Goal: Task Accomplishment & Management: Use online tool/utility

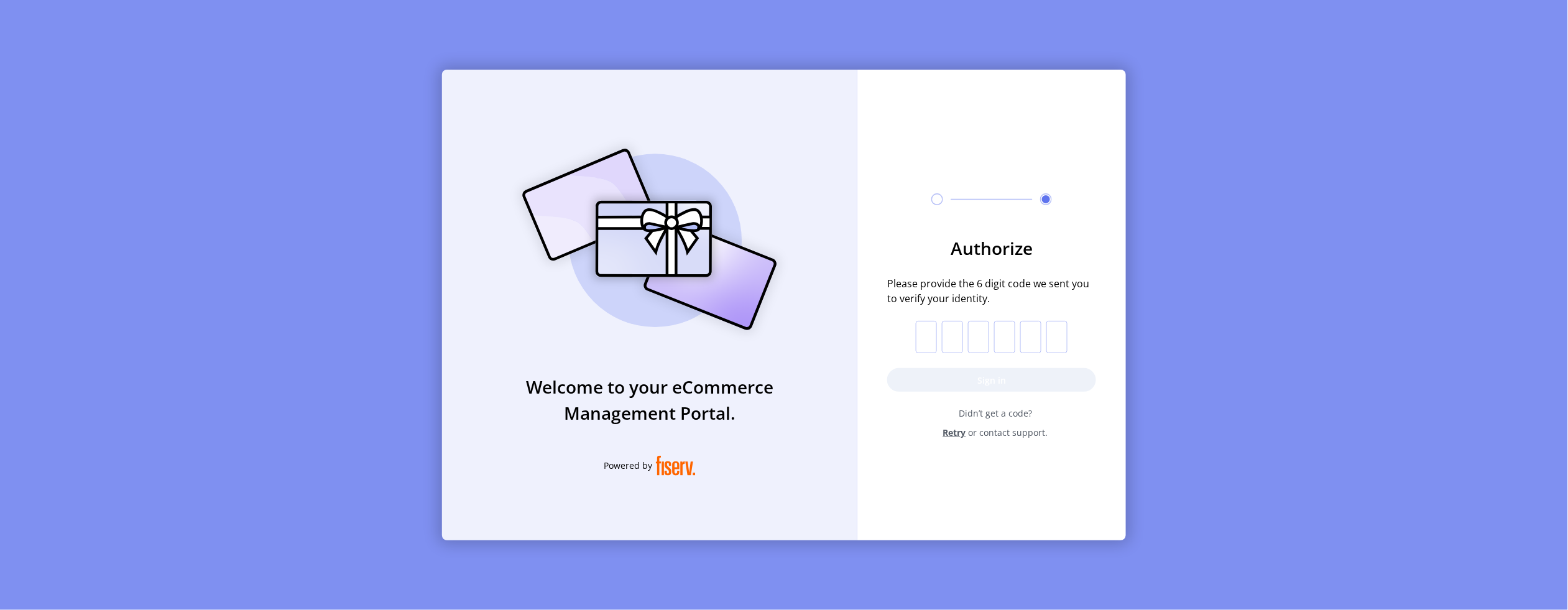
click at [923, 339] on input "text" at bounding box center [926, 337] width 21 height 33
click at [953, 372] on button "Sign in" at bounding box center [991, 380] width 209 height 24
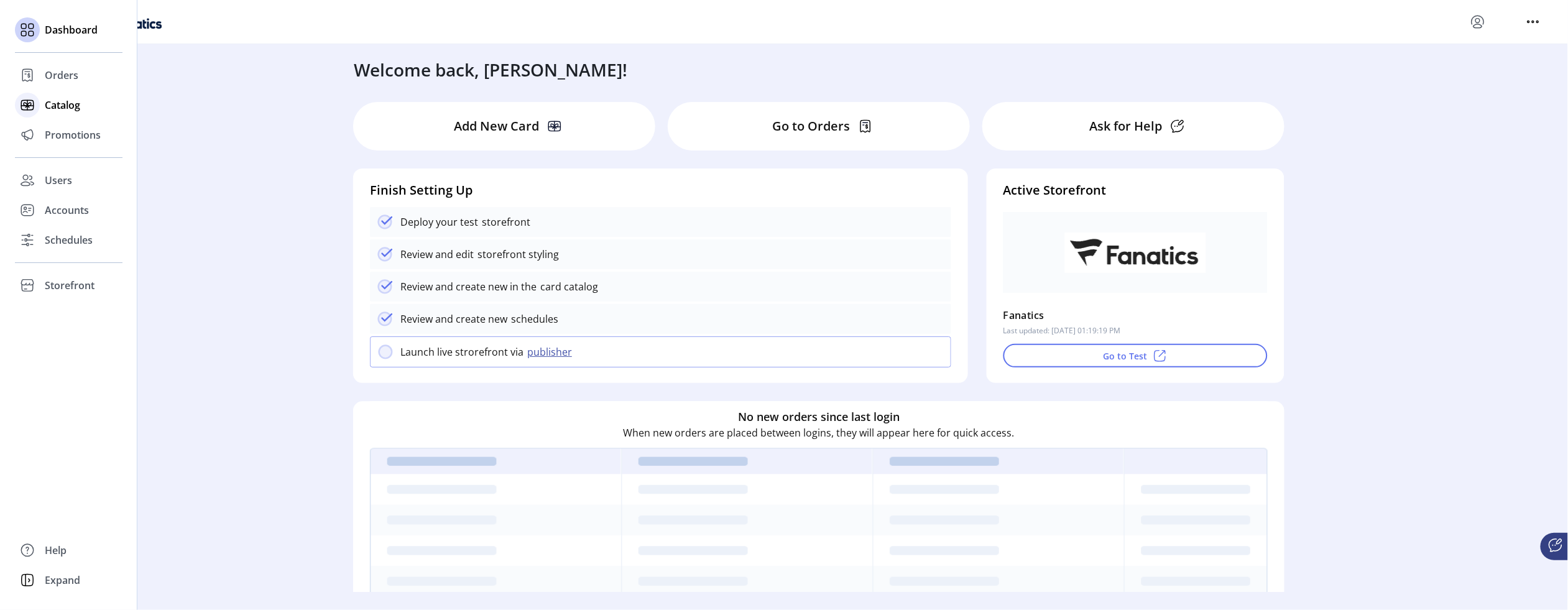
click at [61, 105] on span "Catalog" at bounding box center [62, 105] width 35 height 15
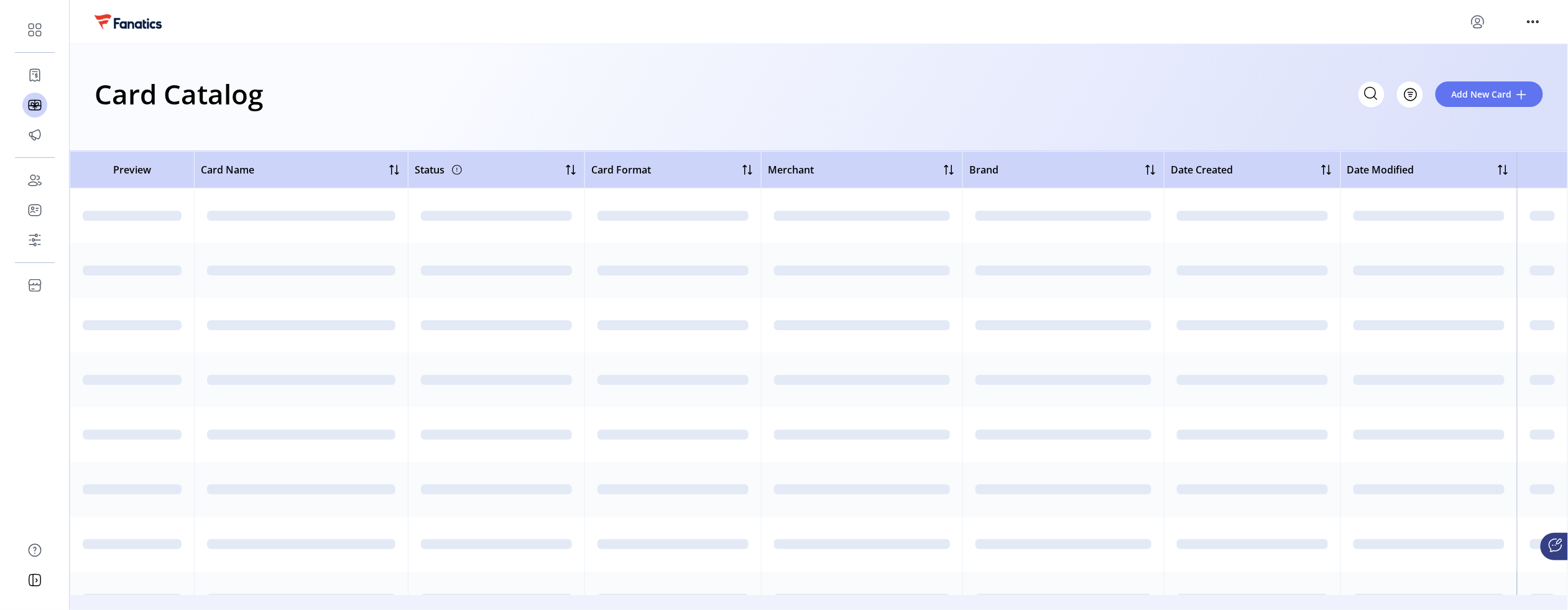
click at [1478, 24] on icon "menu" at bounding box center [1477, 21] width 20 height 20
click at [1474, 24] on icon "menu" at bounding box center [1477, 21] width 20 height 20
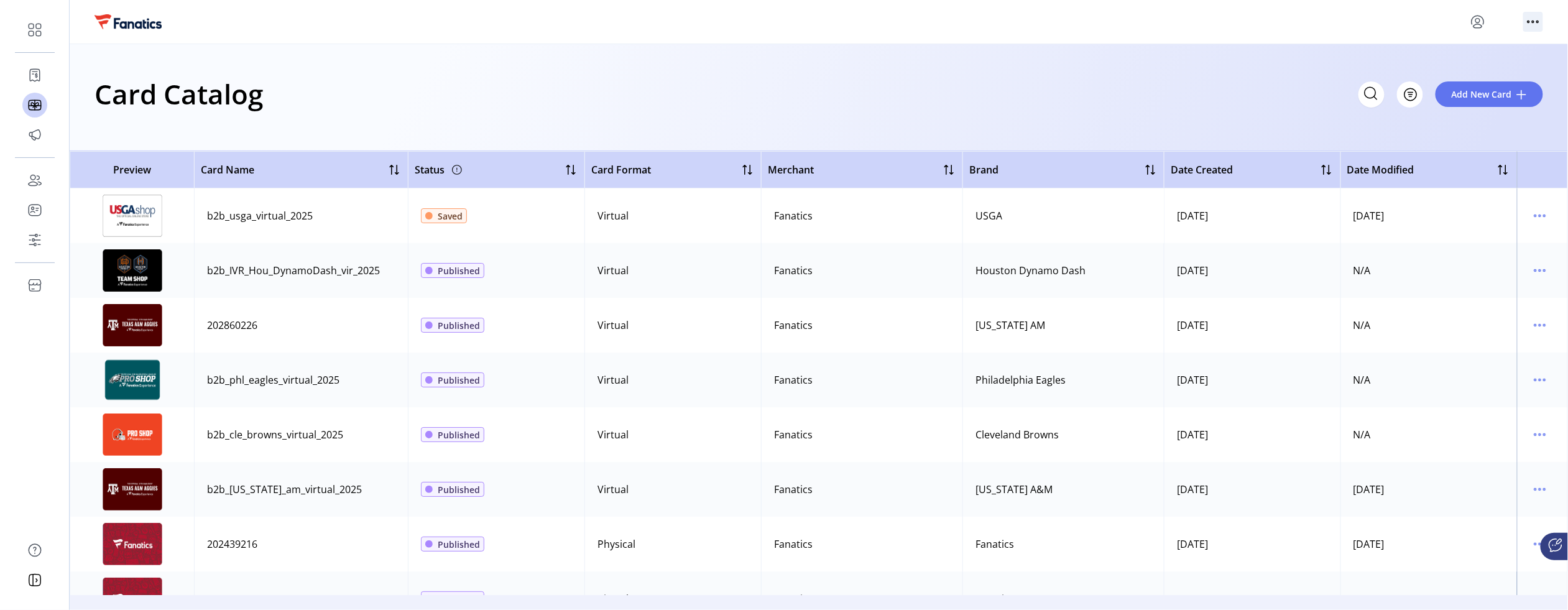
click at [1531, 22] on icon "menu" at bounding box center [1533, 21] width 20 height 20
drag, startPoint x: 1344, startPoint y: 6, endPoint x: 1352, endPoint y: 7, distance: 8.1
click at [1345, 6] on div at bounding box center [818, 22] width 1498 height 44
click at [1480, 20] on icon "menu" at bounding box center [1478, 21] width 4 height 4
click at [1425, 78] on link "Sign Out" at bounding box center [1434, 71] width 108 height 20
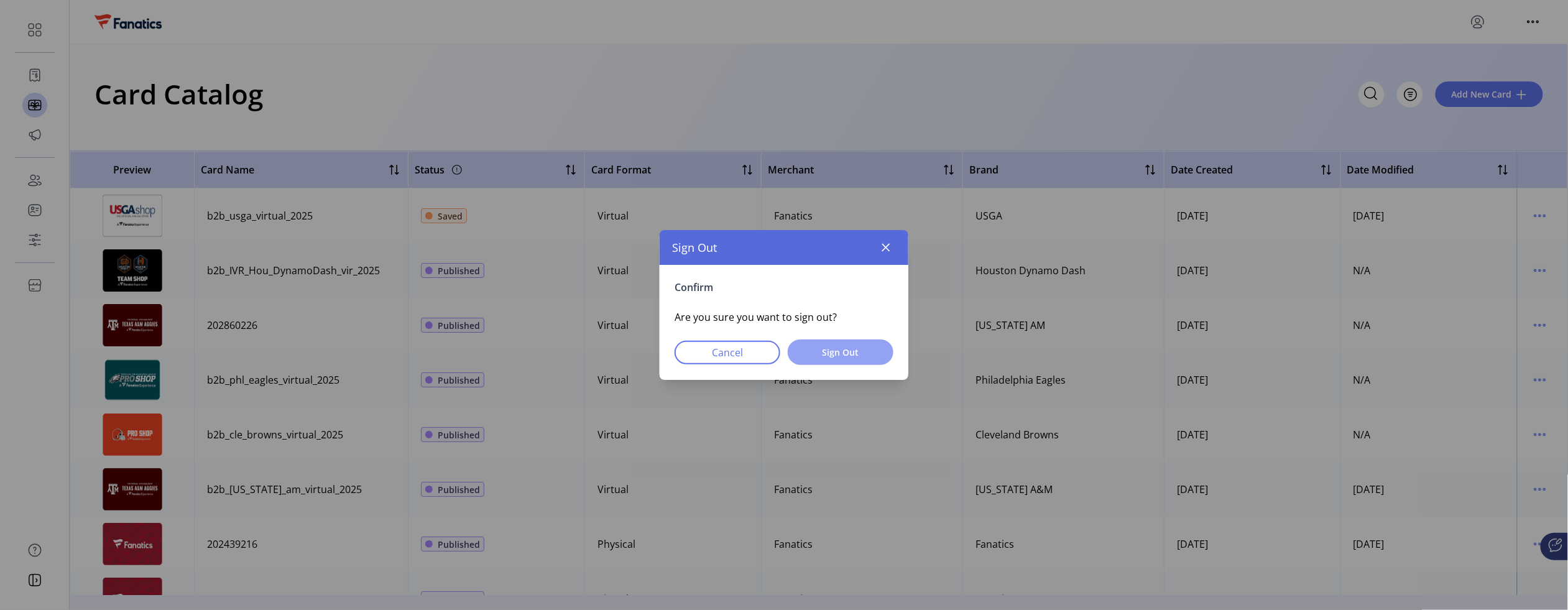
click at [840, 354] on span "Sign Out" at bounding box center [840, 352] width 73 height 13
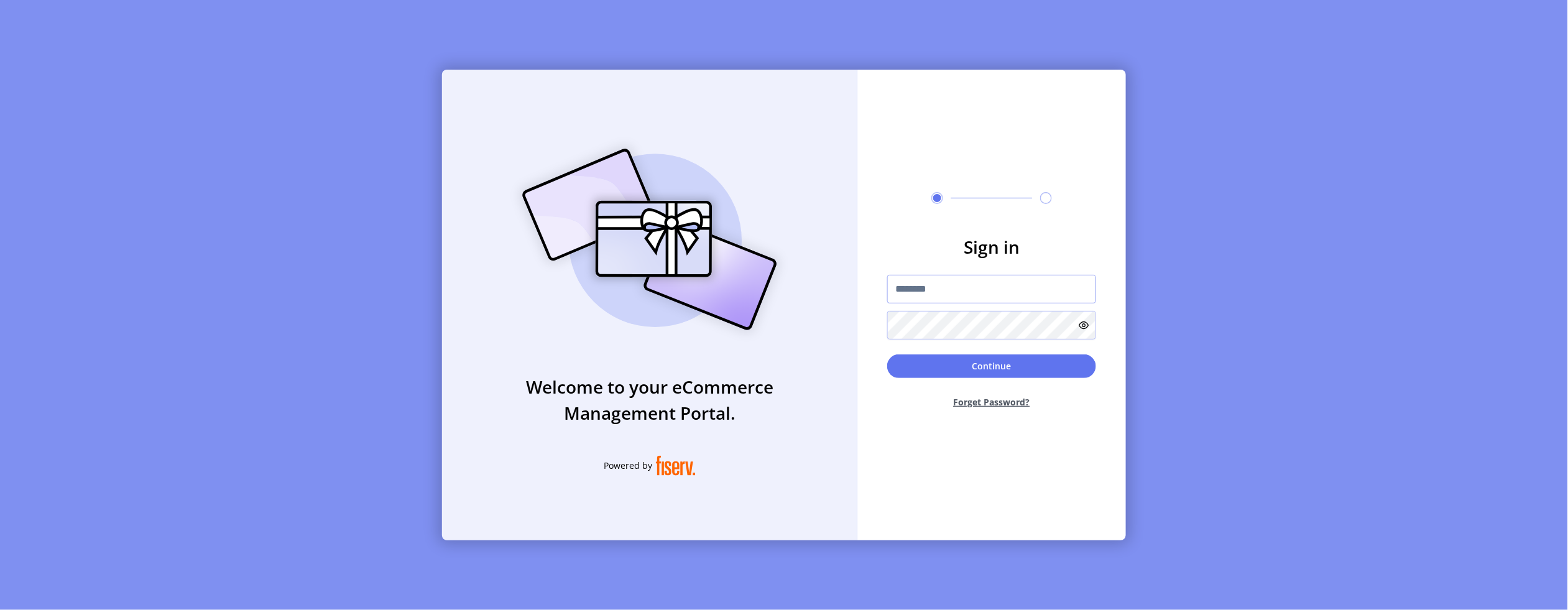
type input "**********"
click at [994, 370] on button "Continue" at bounding box center [991, 367] width 209 height 24
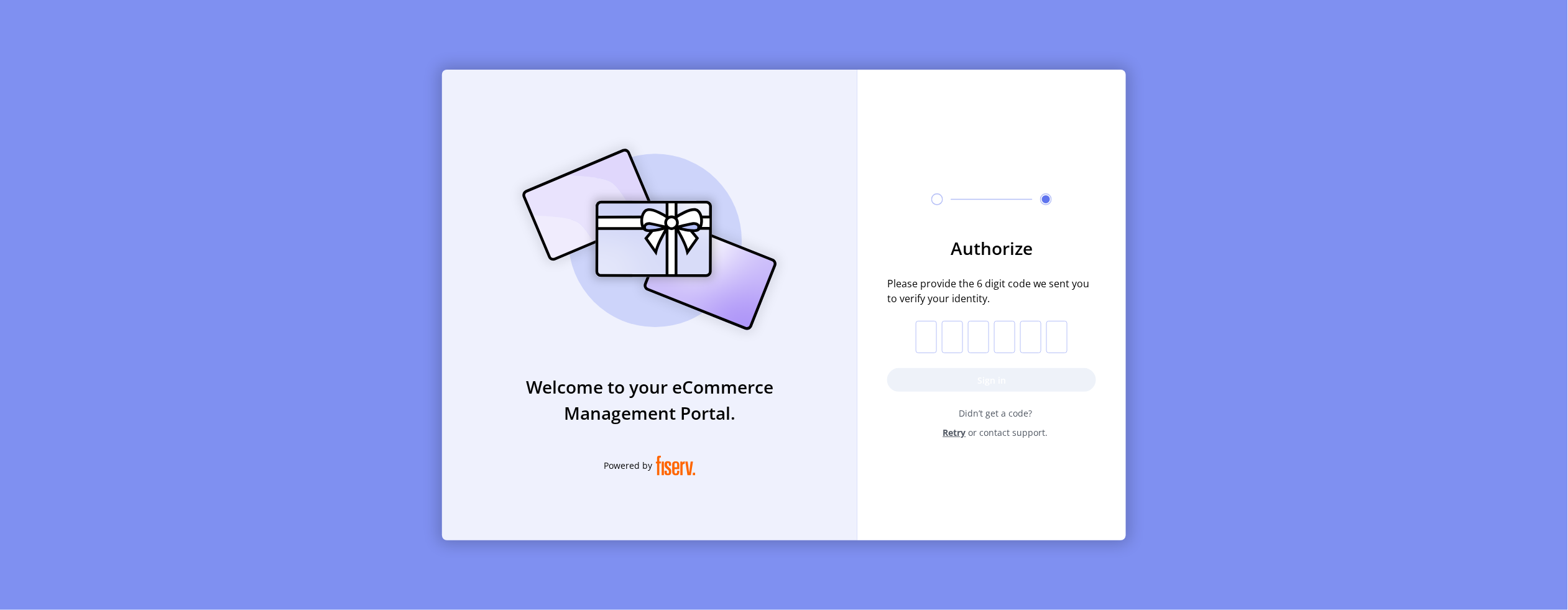
click at [923, 339] on input "text" at bounding box center [926, 337] width 21 height 33
paste input "*"
type input "*"
click at [929, 385] on button "Sign in" at bounding box center [991, 380] width 209 height 24
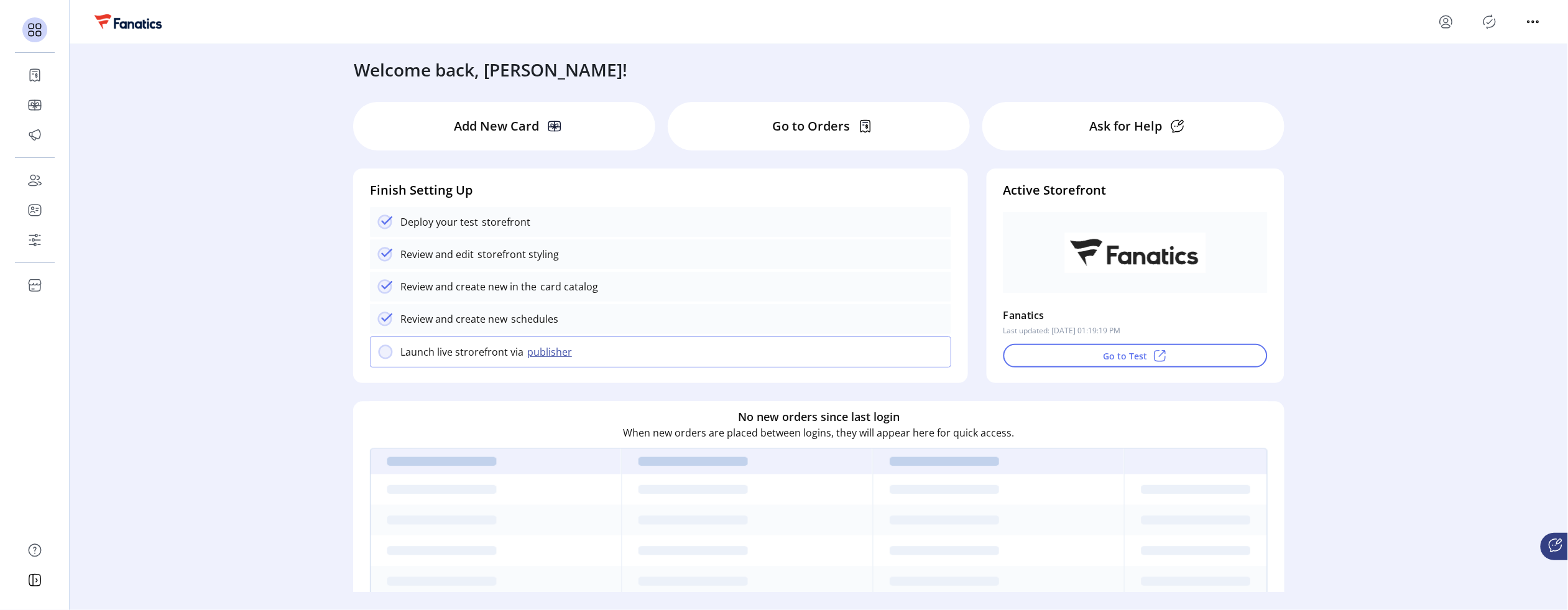
click at [1488, 17] on icon "Publisher Panel" at bounding box center [1490, 21] width 20 height 20
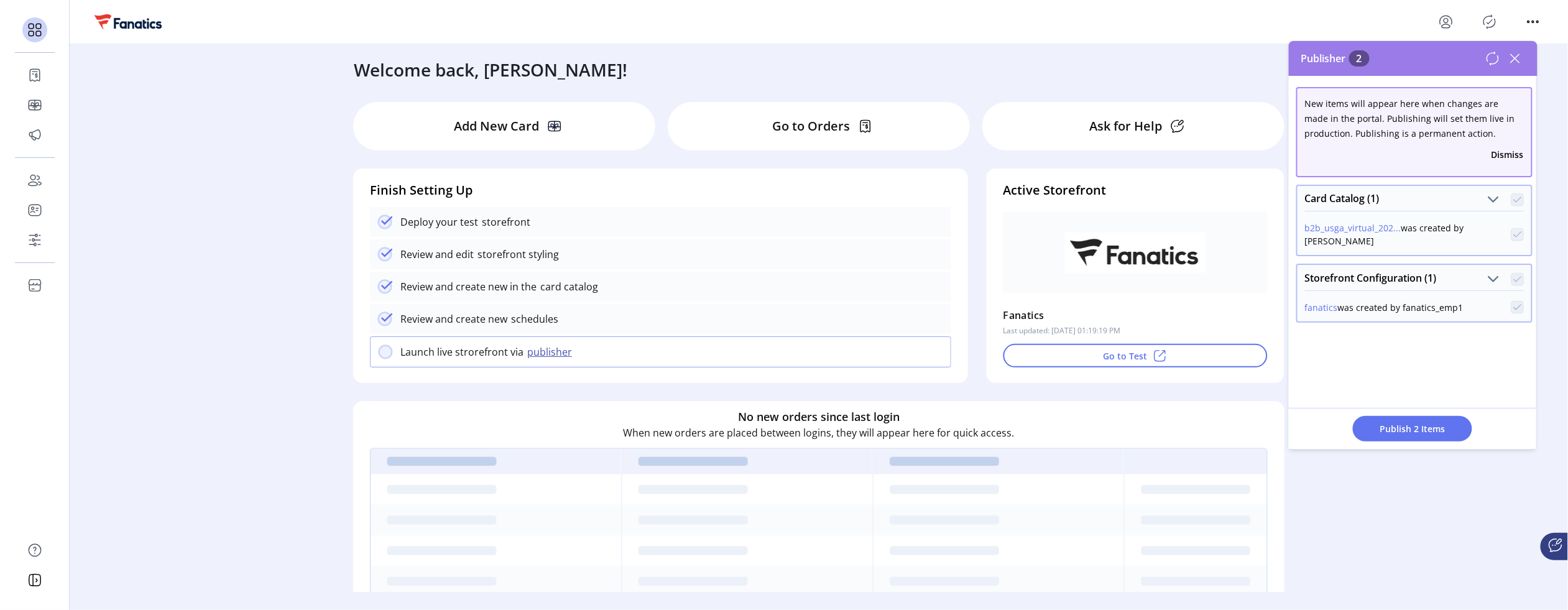
click at [1391, 235] on div "b2b_usga_virtual_202... was created by [PERSON_NAME]" at bounding box center [1408, 234] width 206 height 26
click at [1399, 427] on span "Publish 2 Items" at bounding box center [1413, 428] width 87 height 13
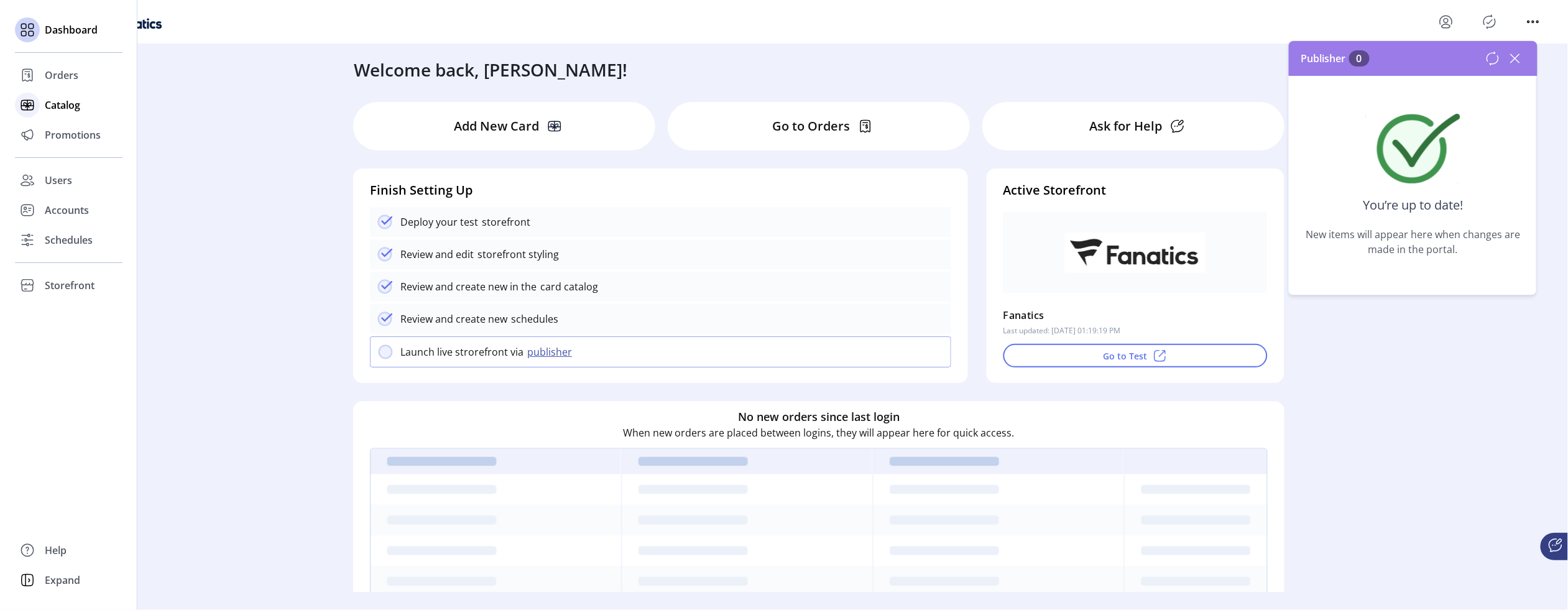
click at [71, 110] on span "Catalog" at bounding box center [62, 105] width 35 height 15
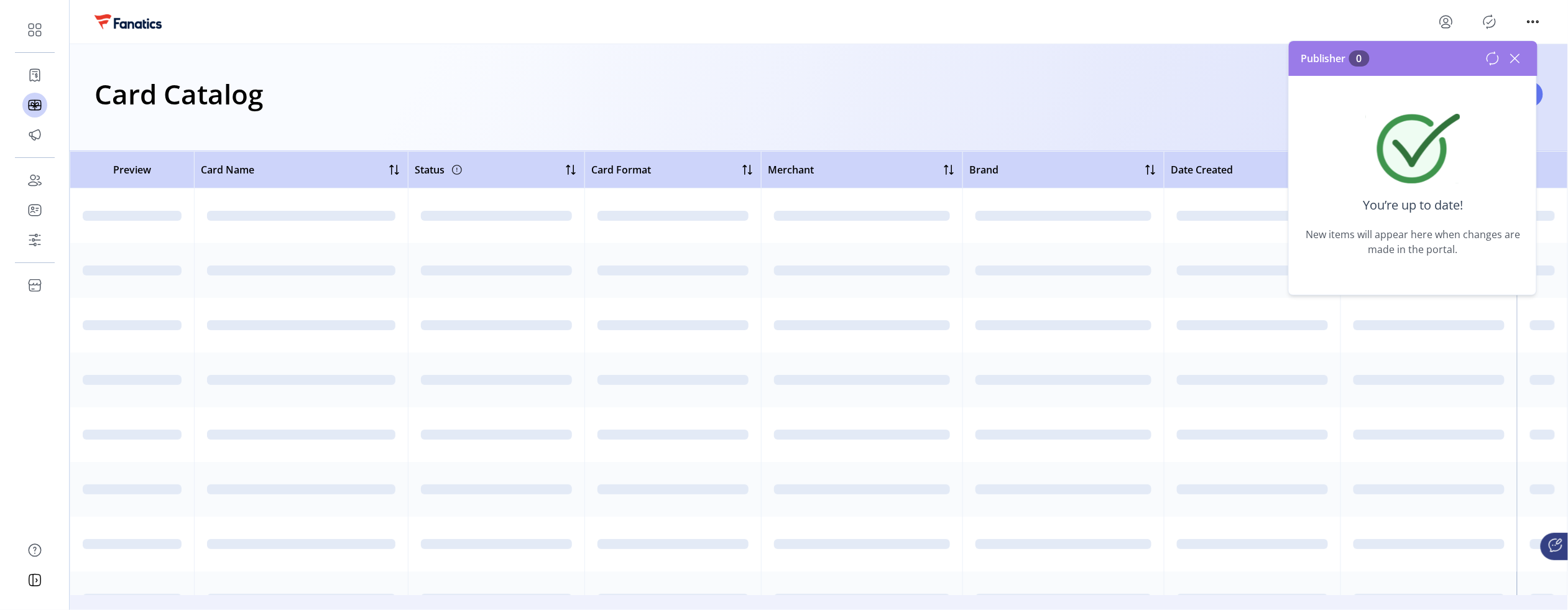
click at [1519, 58] on icon at bounding box center [1515, 58] width 20 height 20
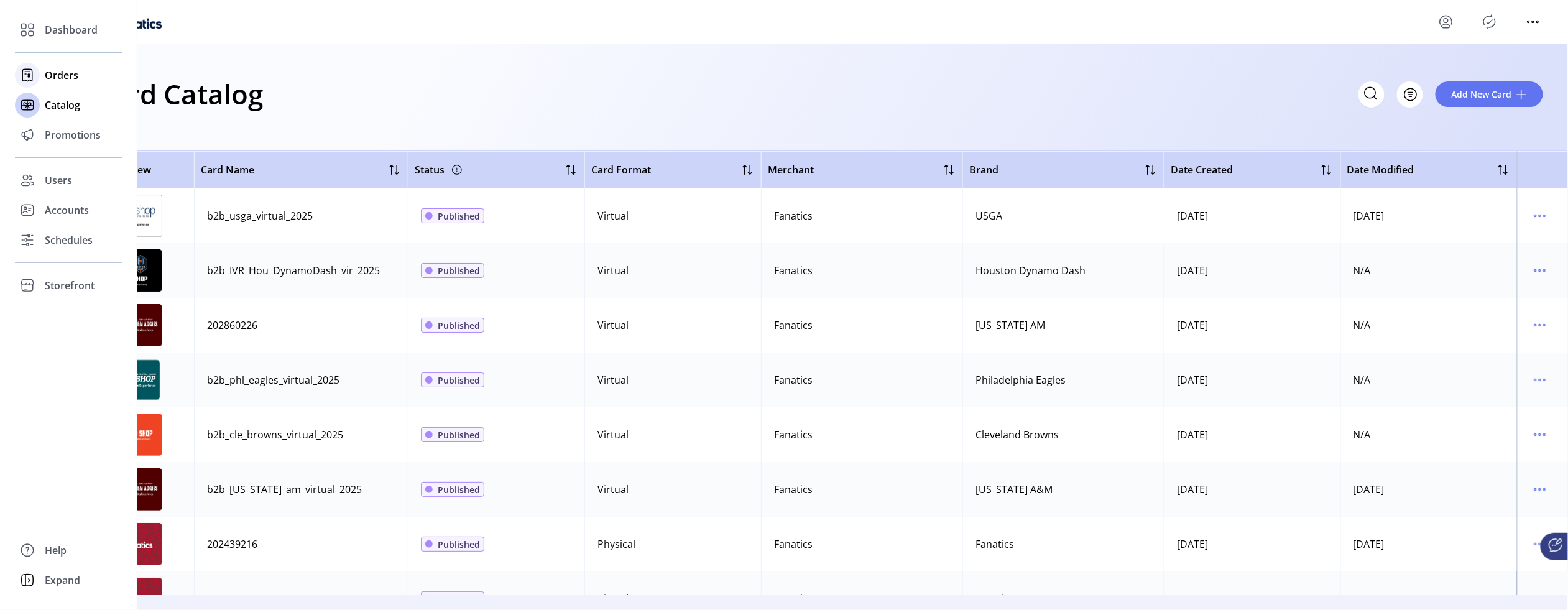
click at [69, 76] on span "Orders" at bounding box center [62, 76] width 33 height 15
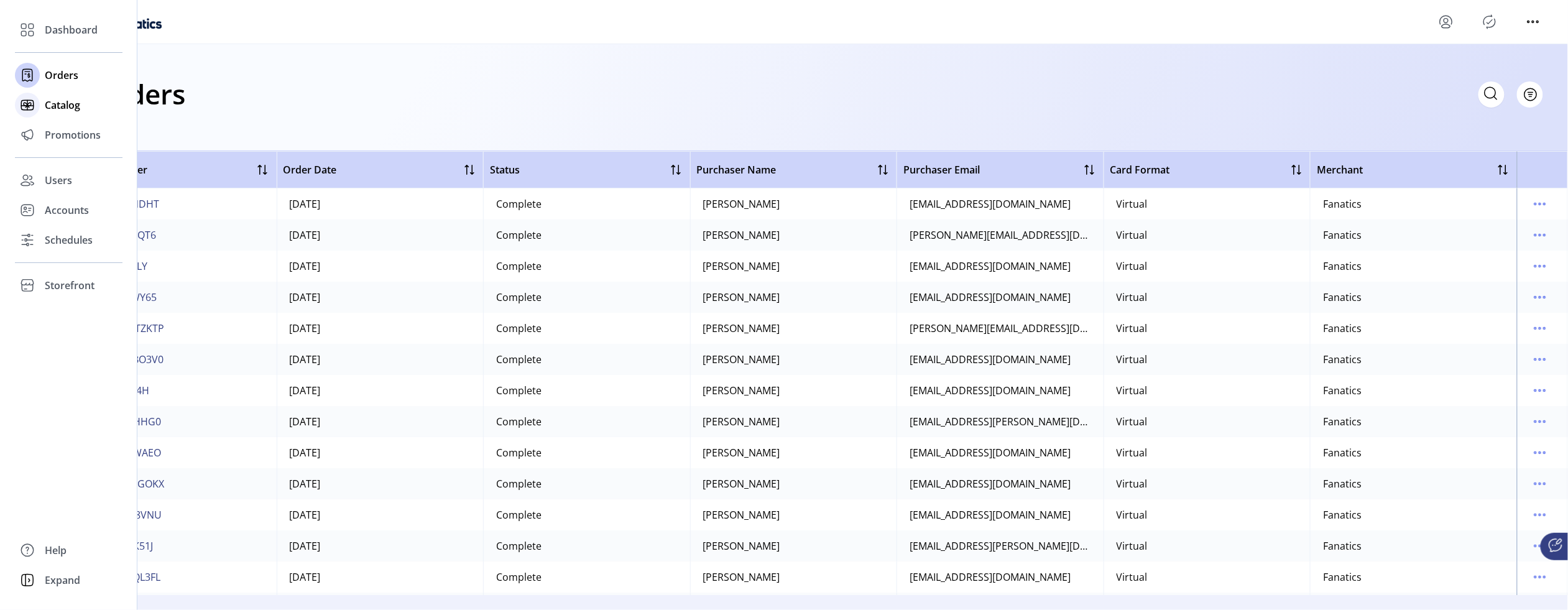
click at [37, 98] on icon at bounding box center [27, 105] width 20 height 20
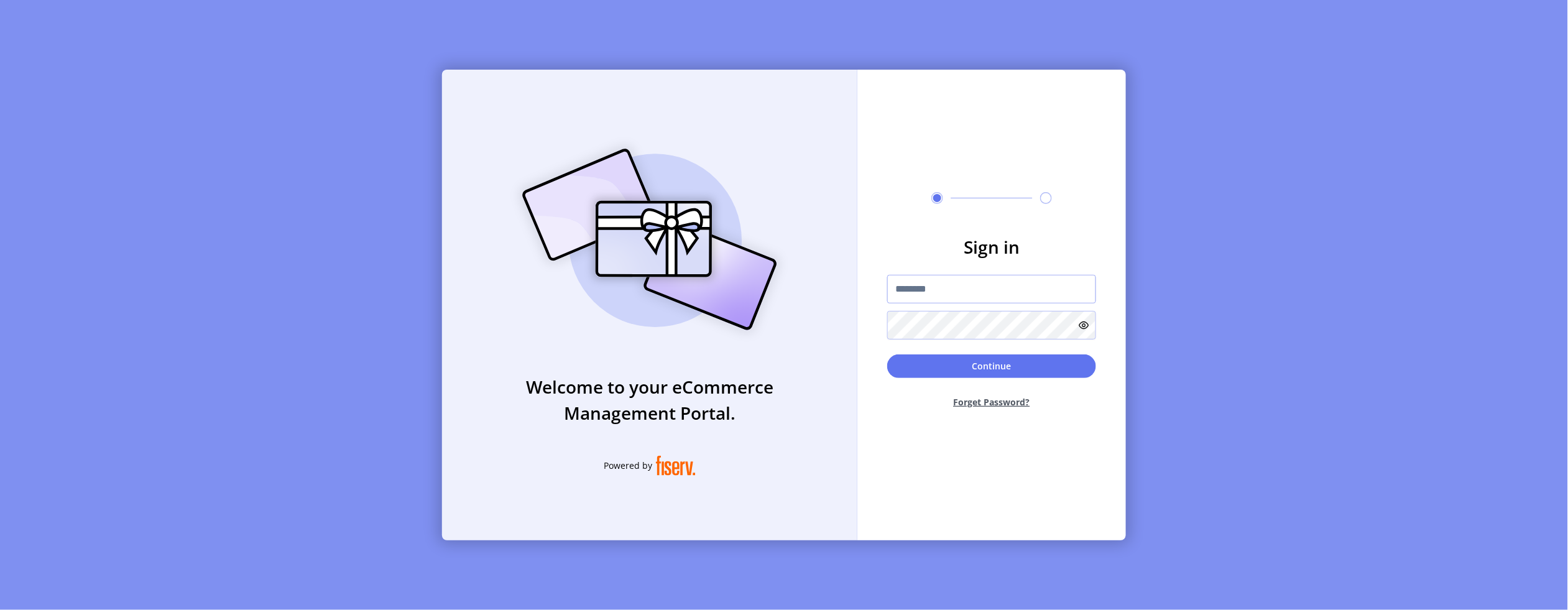
type input "**********"
click at [994, 372] on button "Continue" at bounding box center [991, 367] width 209 height 24
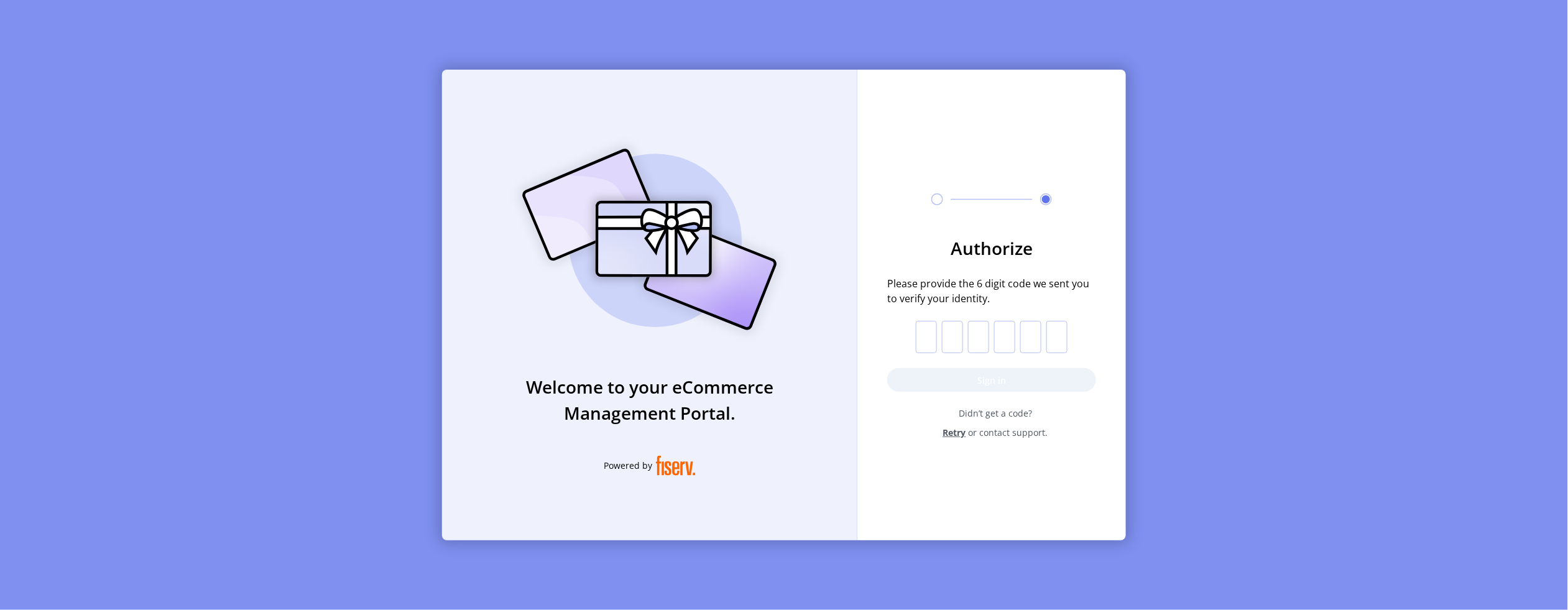
click at [931, 342] on input "text" at bounding box center [926, 337] width 21 height 33
paste input "*"
type input "*"
click at [950, 374] on button "Sign in" at bounding box center [991, 380] width 209 height 24
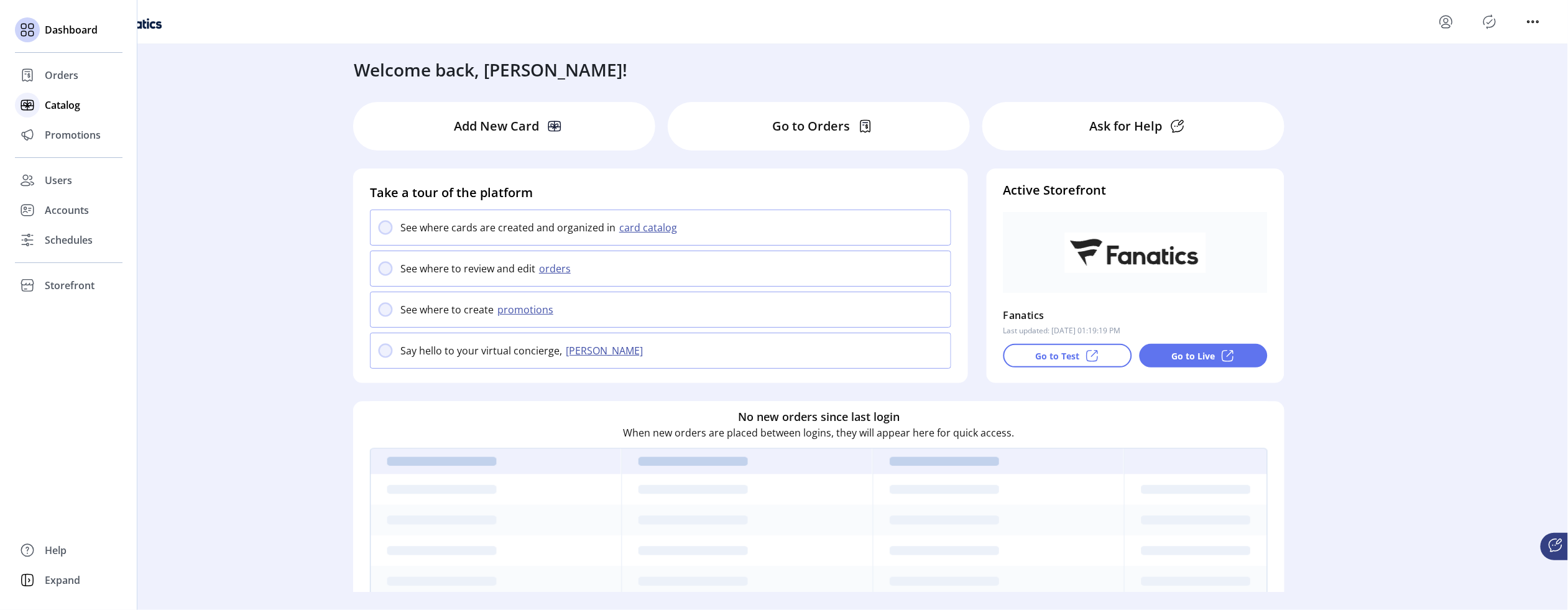
click at [69, 109] on span "Catalog" at bounding box center [62, 105] width 35 height 15
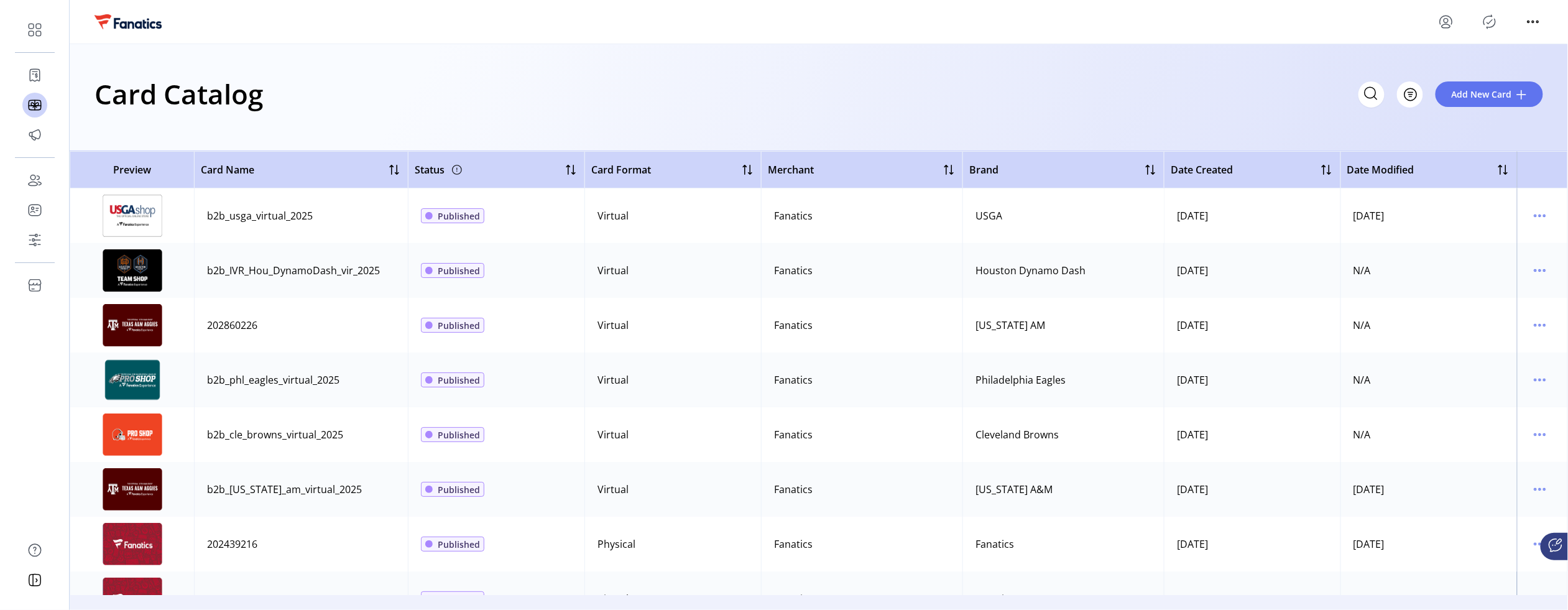
drag, startPoint x: 304, startPoint y: 222, endPoint x: 202, endPoint y: 220, distance: 102.0
click at [202, 220] on td "b2b_usga_virtual_2025" at bounding box center [301, 216] width 214 height 55
click at [272, 219] on div "b2b_usga_virtual_2025" at bounding box center [260, 216] width 106 height 15
drag, startPoint x: 317, startPoint y: 216, endPoint x: 206, endPoint y: 216, distance: 111.0
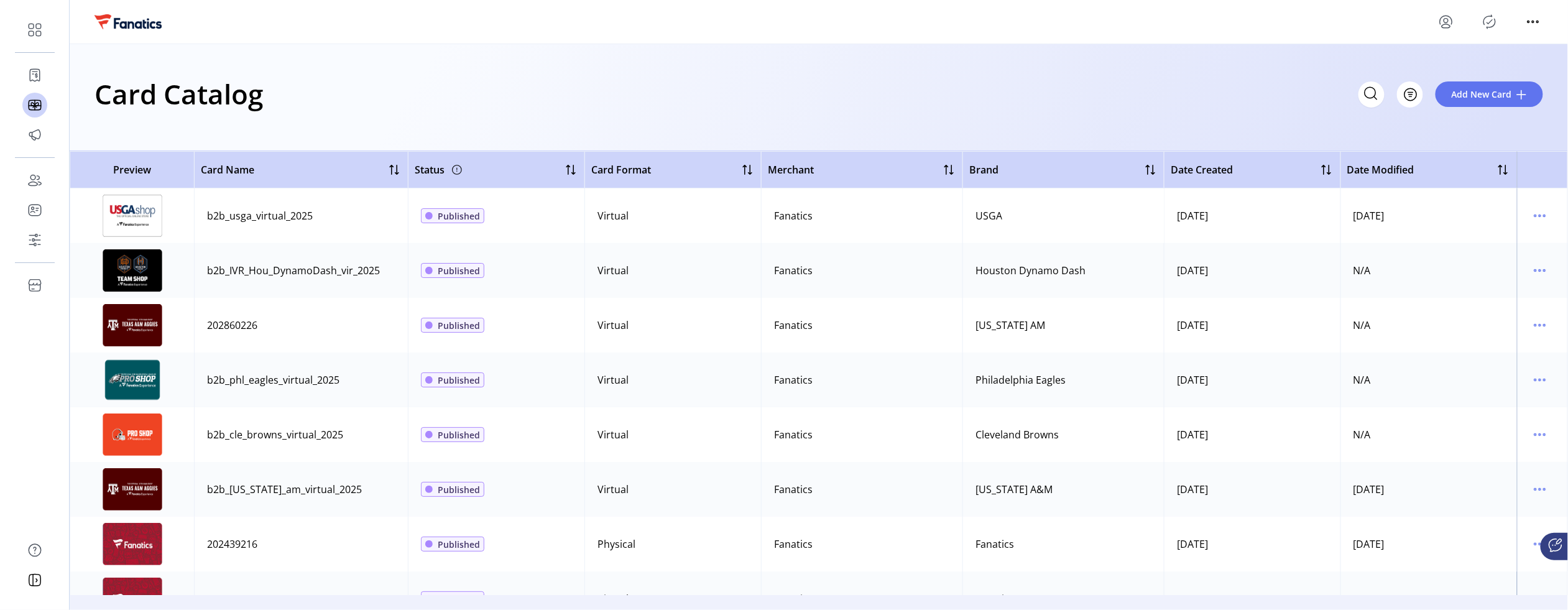
click at [206, 216] on td "b2b_usga_virtual_2025" at bounding box center [301, 216] width 214 height 55
copy div "b2b_usga_virtual_2025"
click at [415, 58] on div "Card Catalog Filter Add New Card" at bounding box center [818, 98] width 1498 height 107
click at [428, 77] on div "Card Catalog Filter Add New Card" at bounding box center [818, 94] width 1449 height 44
